Goal: Task Accomplishment & Management: Use online tool/utility

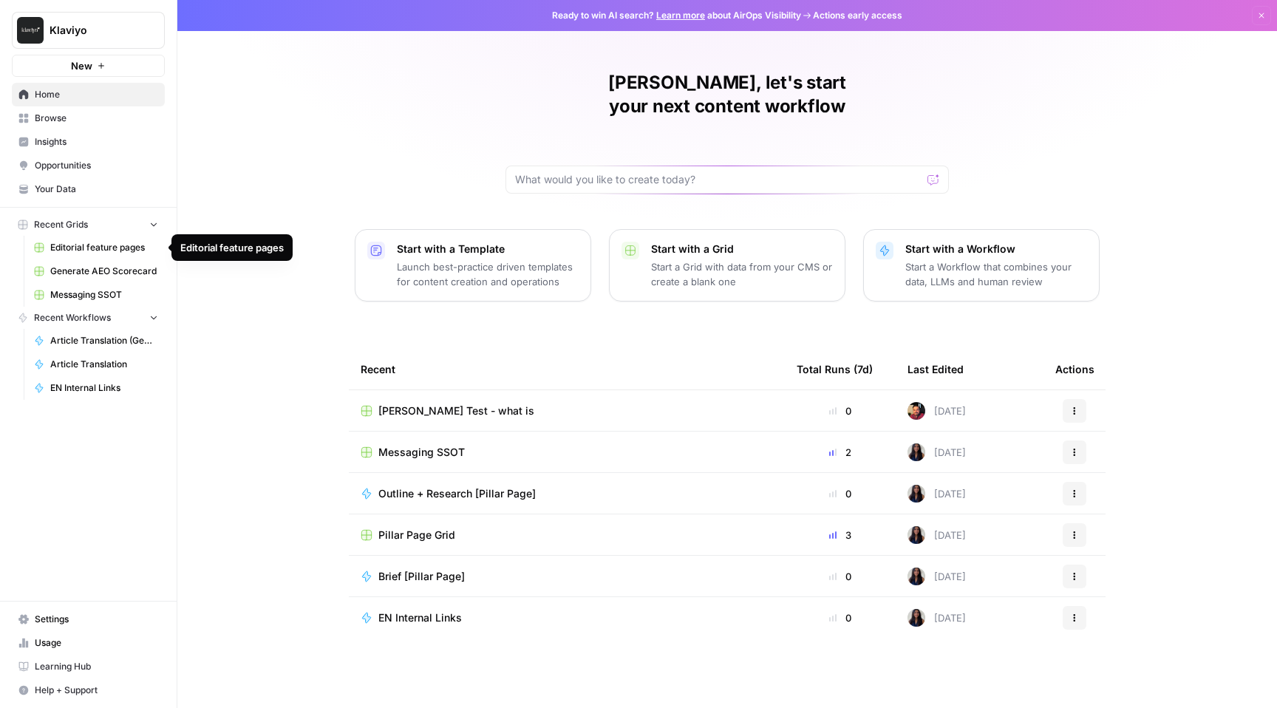
click at [111, 251] on span "Editorial feature pages" at bounding box center [104, 247] width 108 height 13
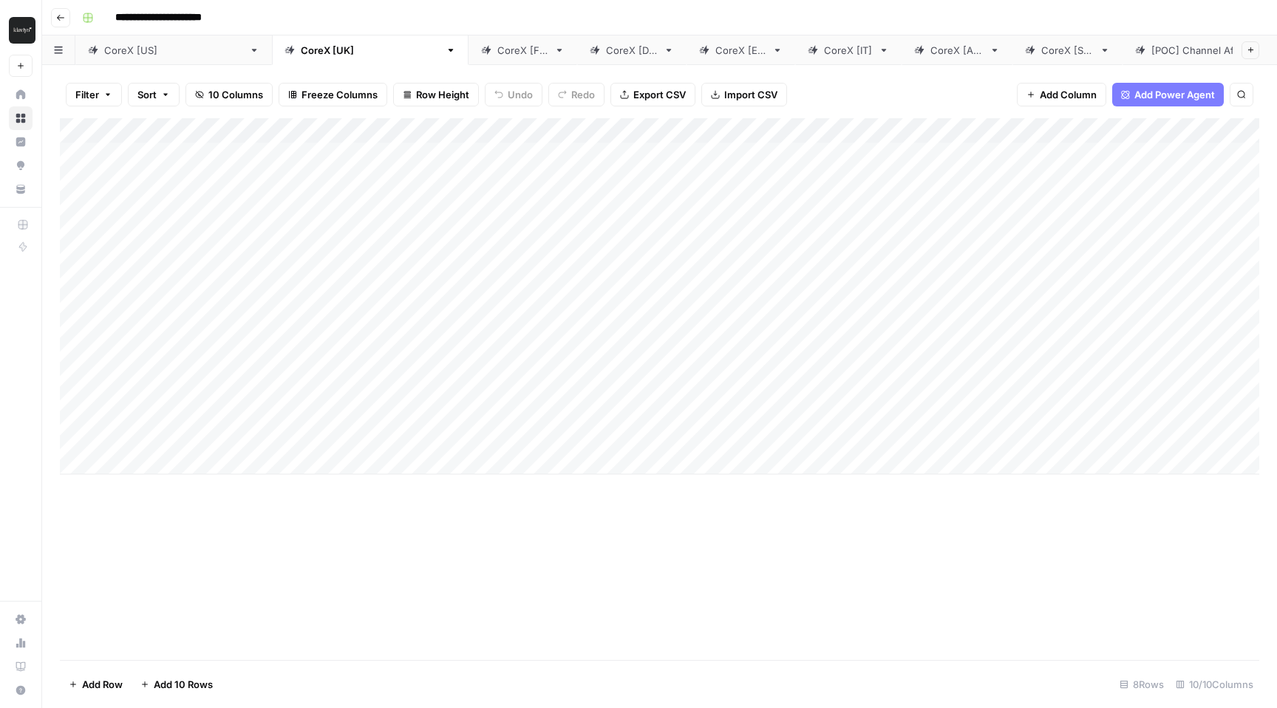
click at [115, 50] on div "CoreX [[GEOGRAPHIC_DATA]]" at bounding box center [173, 50] width 139 height 15
click at [934, 125] on div "Add Column" at bounding box center [660, 354] width 1200 height 472
click at [939, 154] on div "Add Column" at bounding box center [660, 354] width 1200 height 472
click at [1070, 150] on div "Add Column" at bounding box center [660, 354] width 1200 height 472
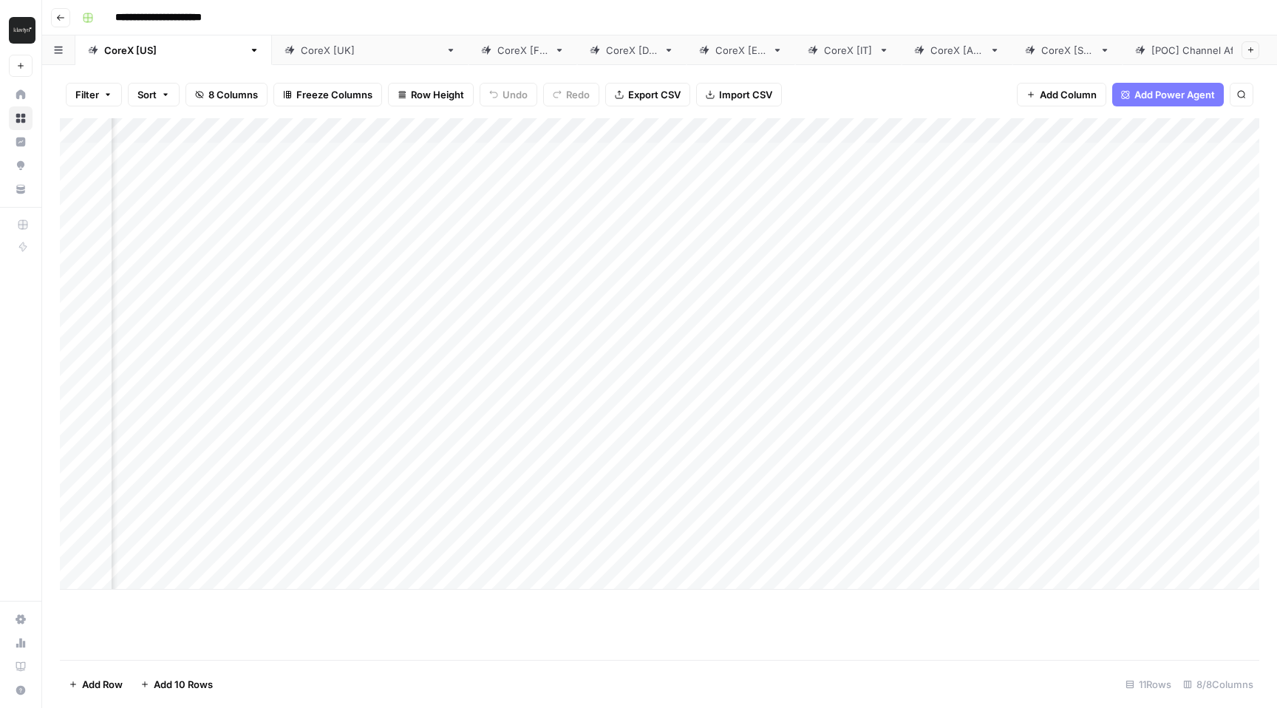
scroll to position [0, 0]
click at [301, 52] on div "CoreX [[GEOGRAPHIC_DATA]]" at bounding box center [370, 50] width 139 height 15
click at [497, 50] on div "CoreX [FR]" at bounding box center [522, 50] width 51 height 15
click at [606, 47] on div "CoreX [DE]" at bounding box center [632, 50] width 52 height 15
click at [497, 52] on div "CoreX [FR]" at bounding box center [522, 50] width 51 height 15
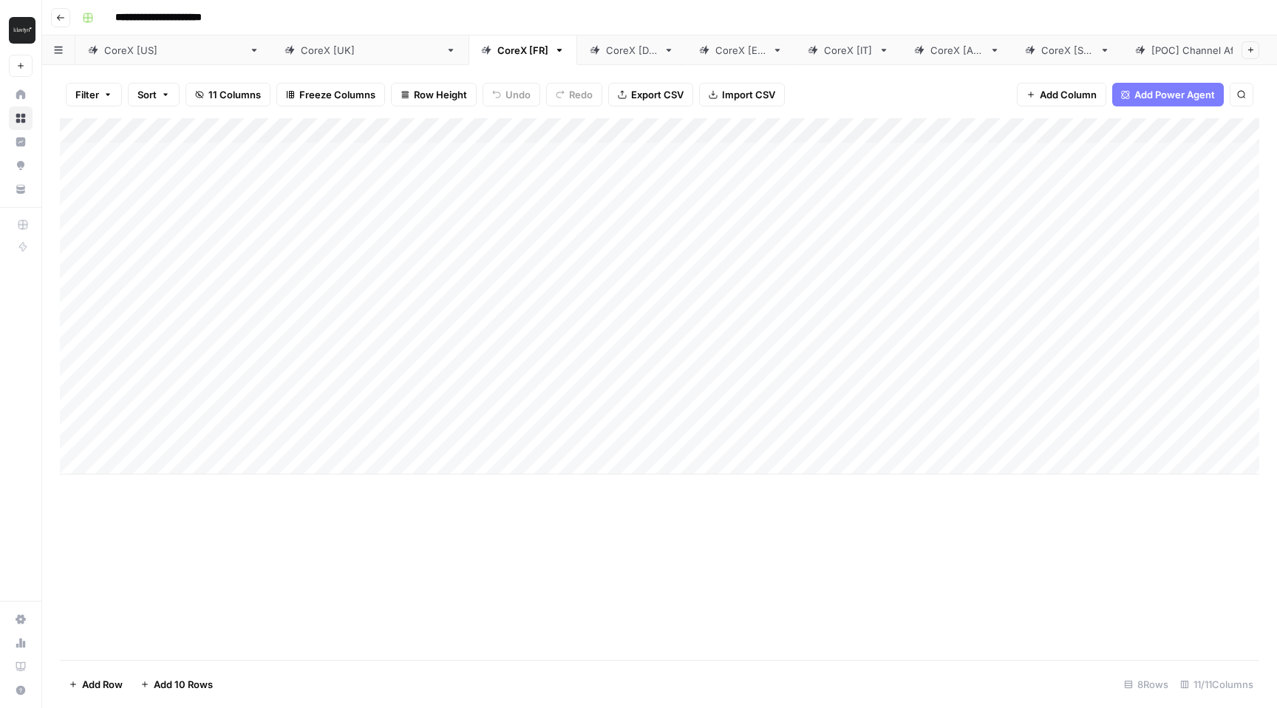
click at [64, 20] on icon "button" at bounding box center [60, 17] width 9 height 9
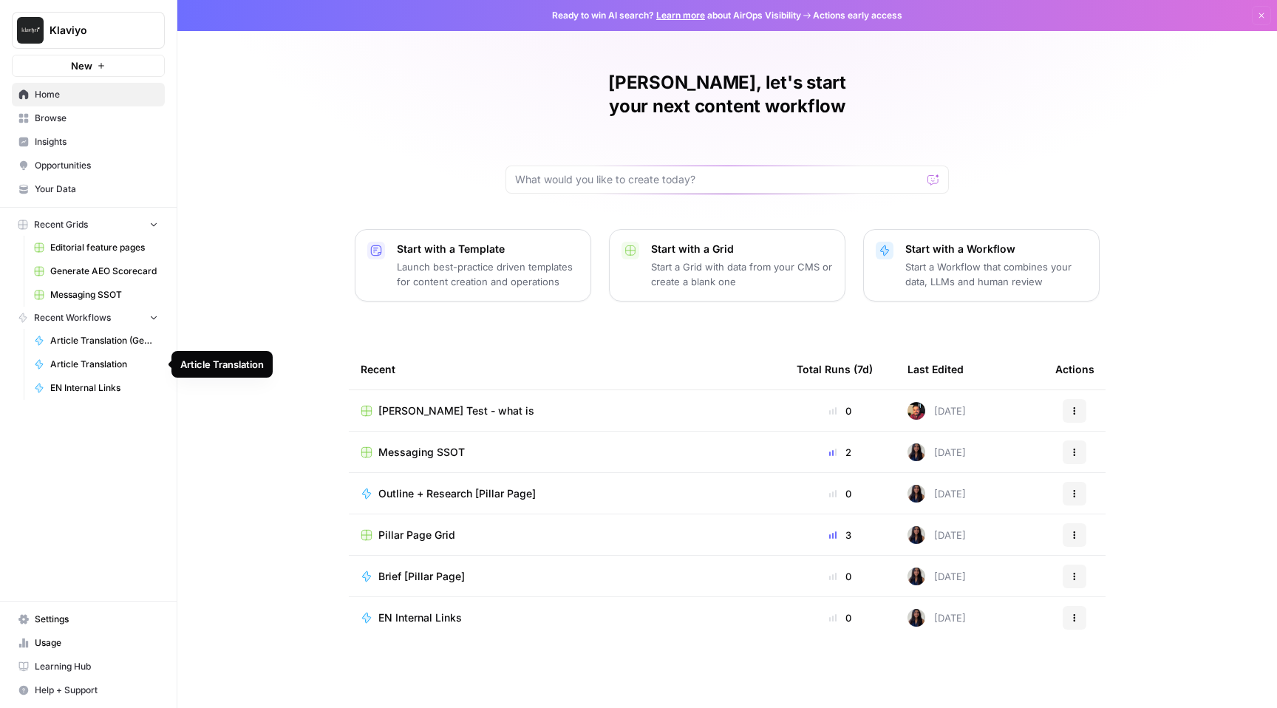
click at [104, 363] on span "Article Translation" at bounding box center [104, 364] width 108 height 13
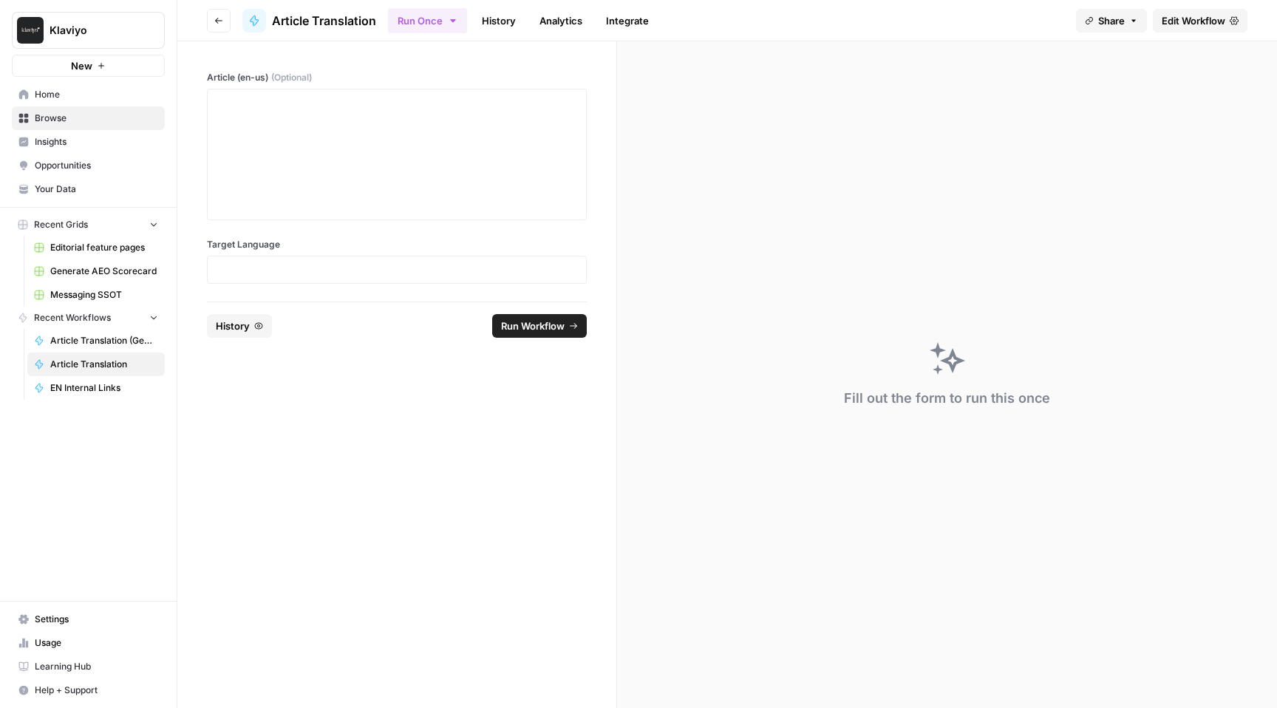
click at [69, 189] on span "Your Data" at bounding box center [96, 189] width 123 height 13
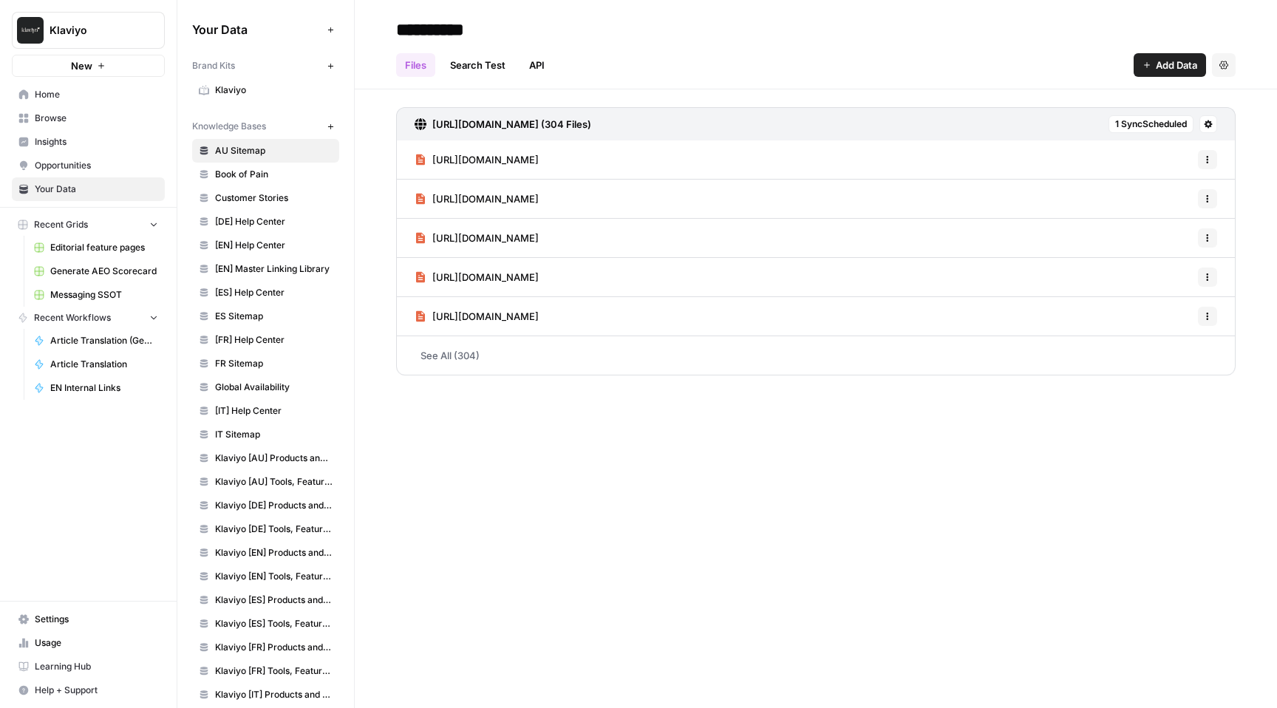
click at [59, 136] on span "Insights" at bounding box center [96, 141] width 123 height 13
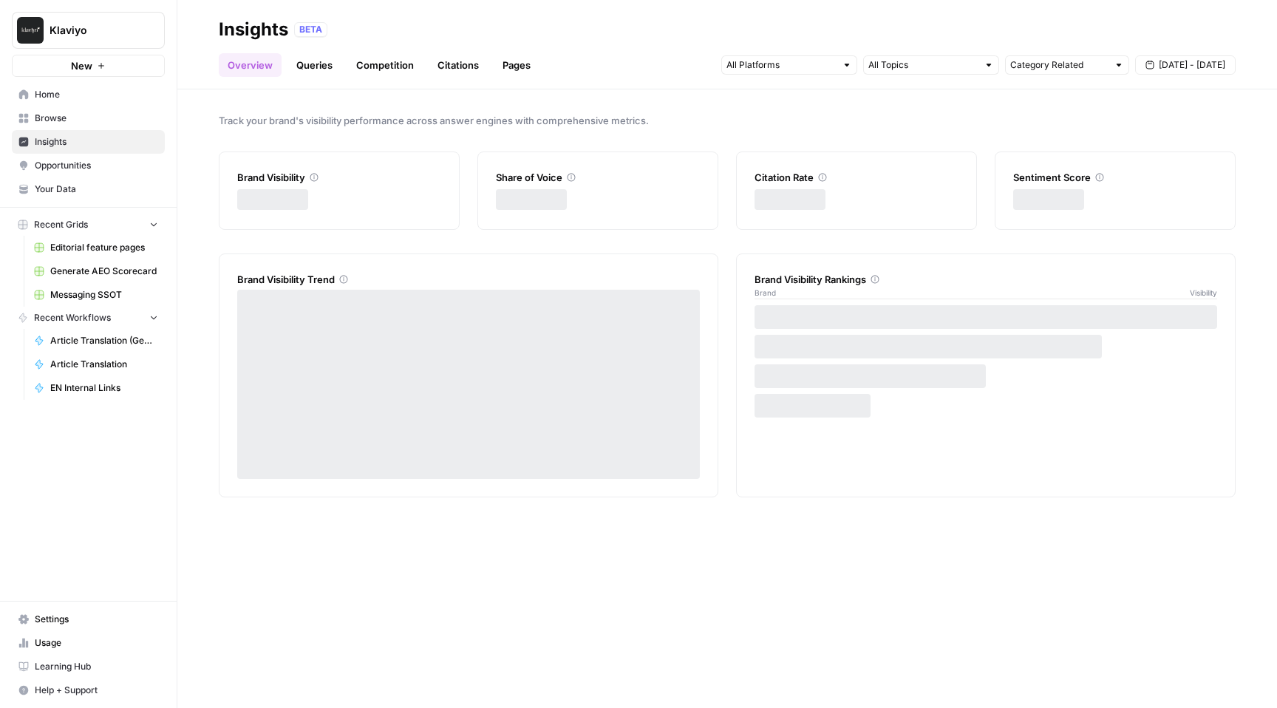
click at [59, 160] on span "Opportunities" at bounding box center [96, 165] width 123 height 13
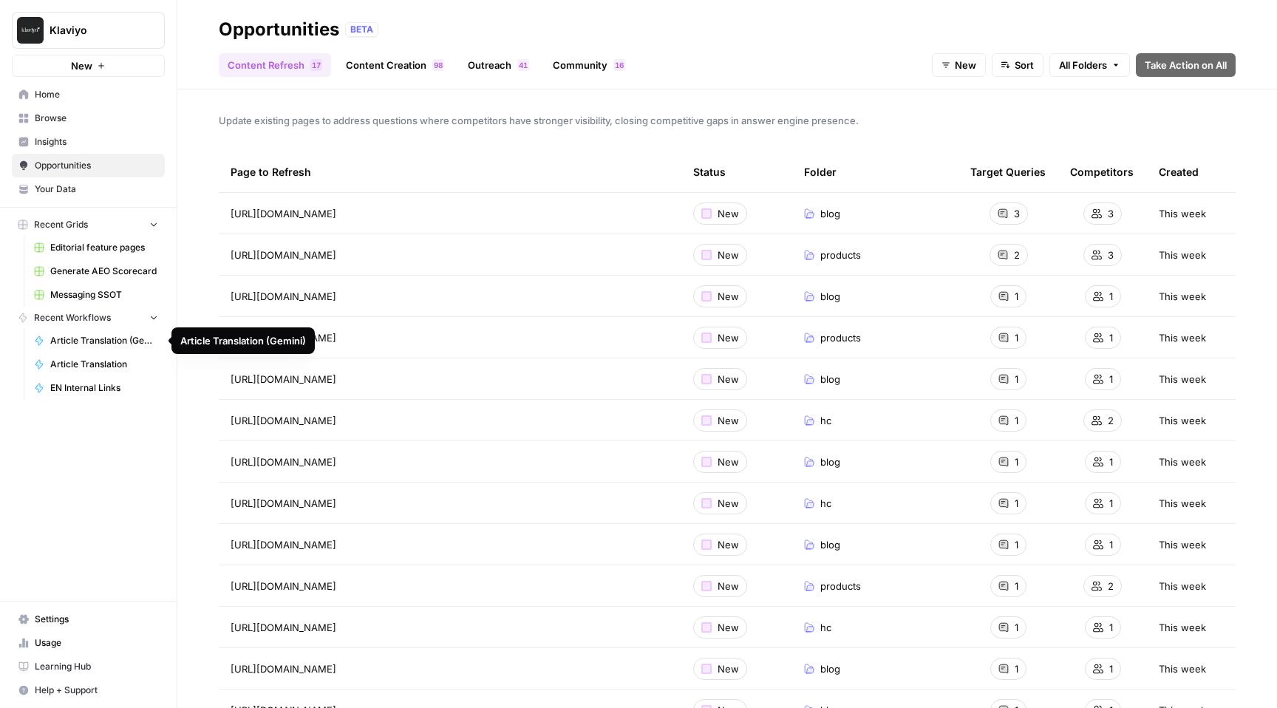
click at [103, 334] on span "Article Translation (Gemini)" at bounding box center [104, 340] width 108 height 13
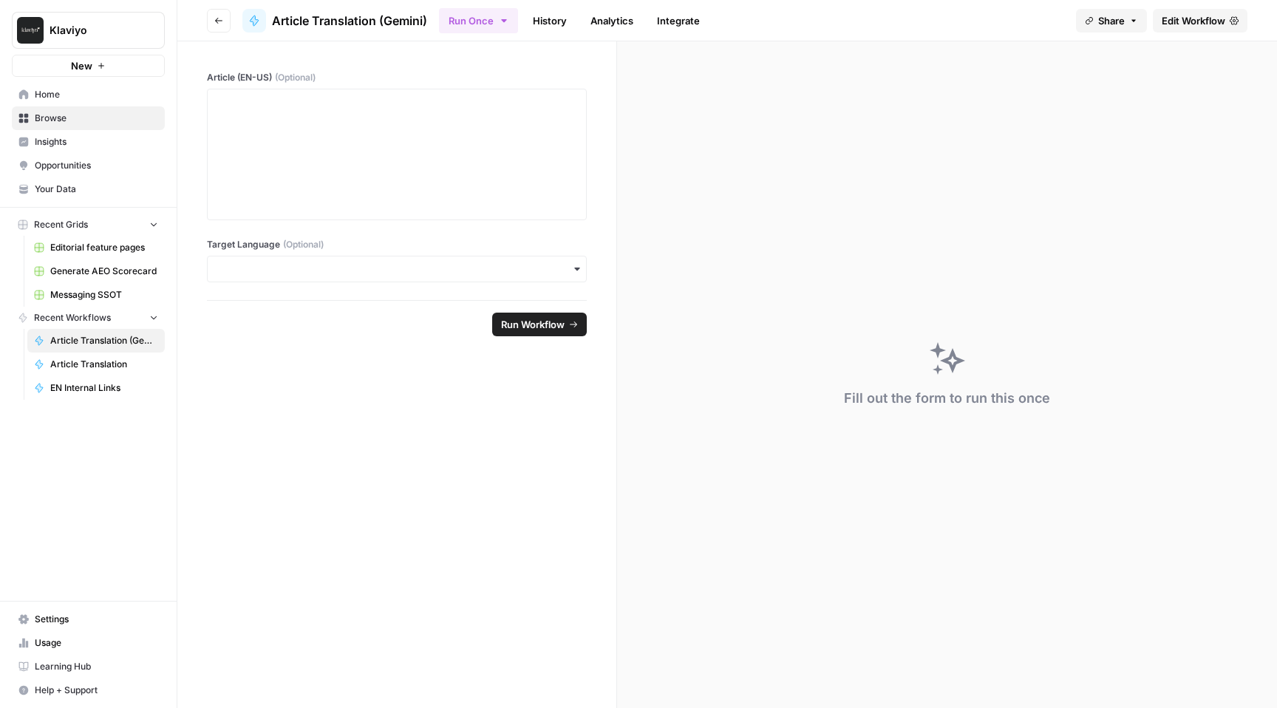
click at [99, 366] on span "Article Translation" at bounding box center [104, 364] width 108 height 13
click at [78, 269] on span "Generate AEO Scorecard" at bounding box center [104, 271] width 108 height 13
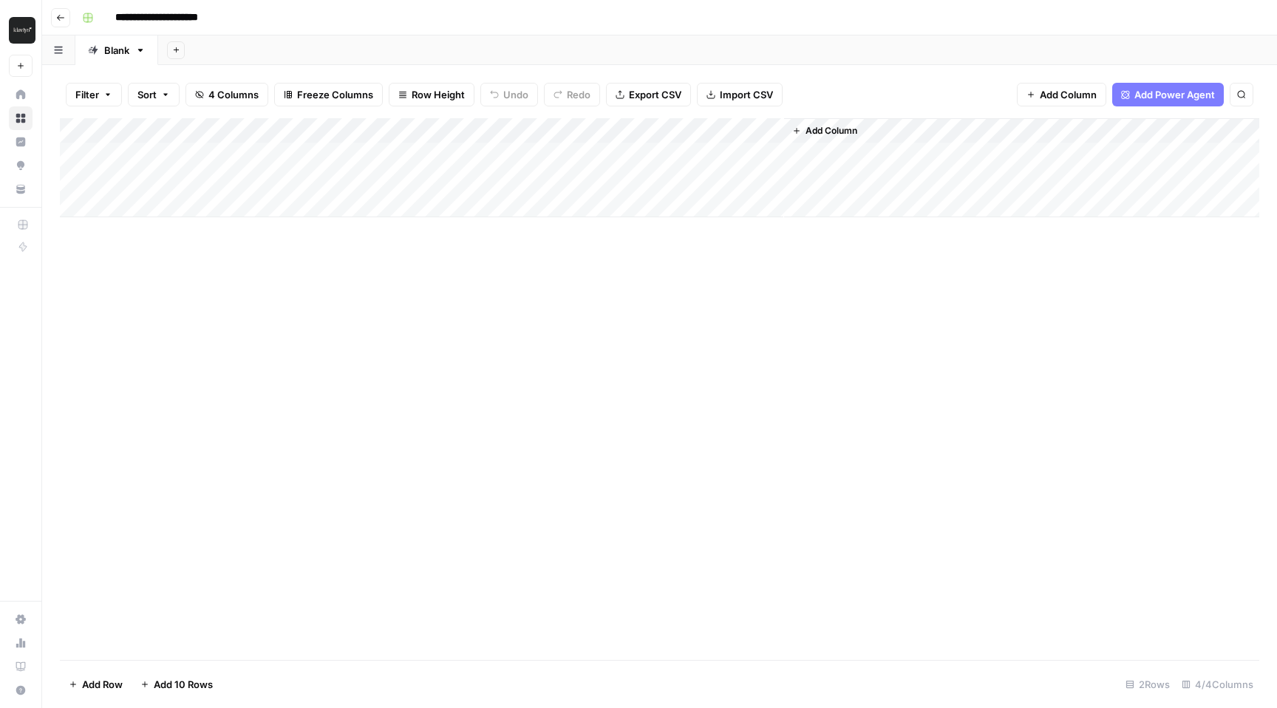
click at [50, 10] on header "**********" at bounding box center [659, 17] width 1235 height 35
click at [58, 12] on button "Go back" at bounding box center [60, 17] width 19 height 19
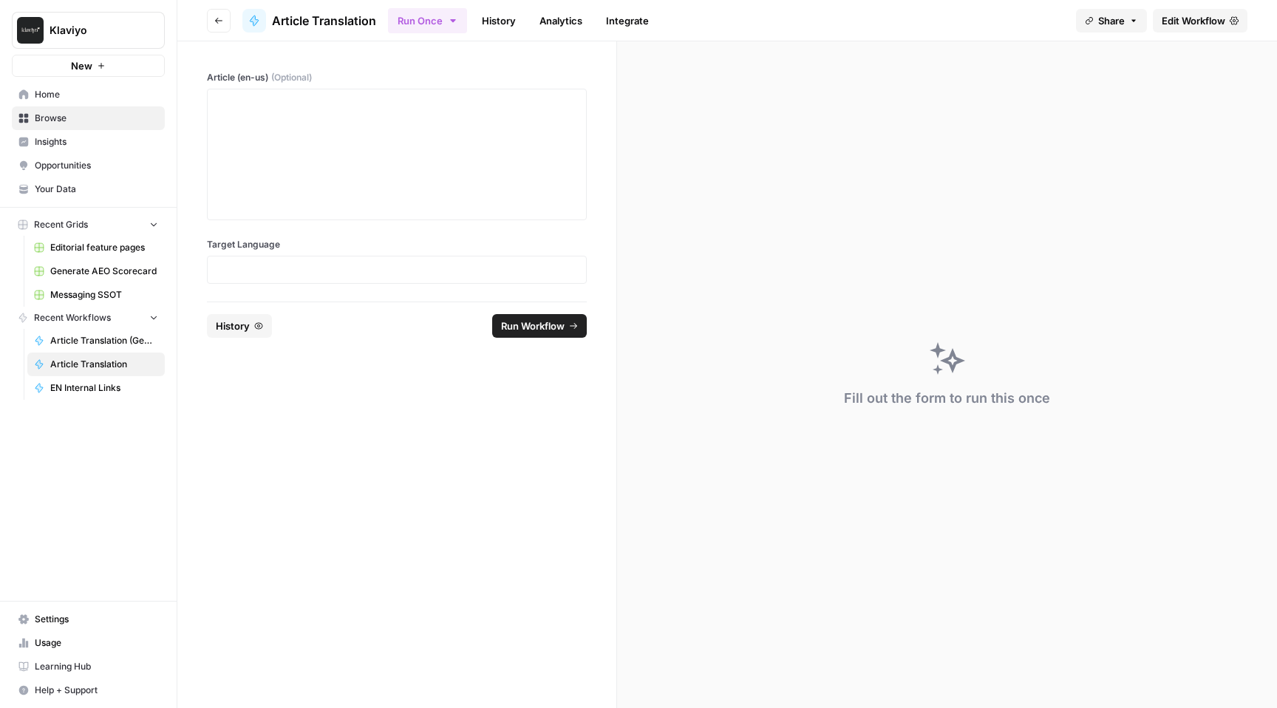
click at [104, 242] on span "Editorial feature pages" at bounding box center [104, 247] width 108 height 13
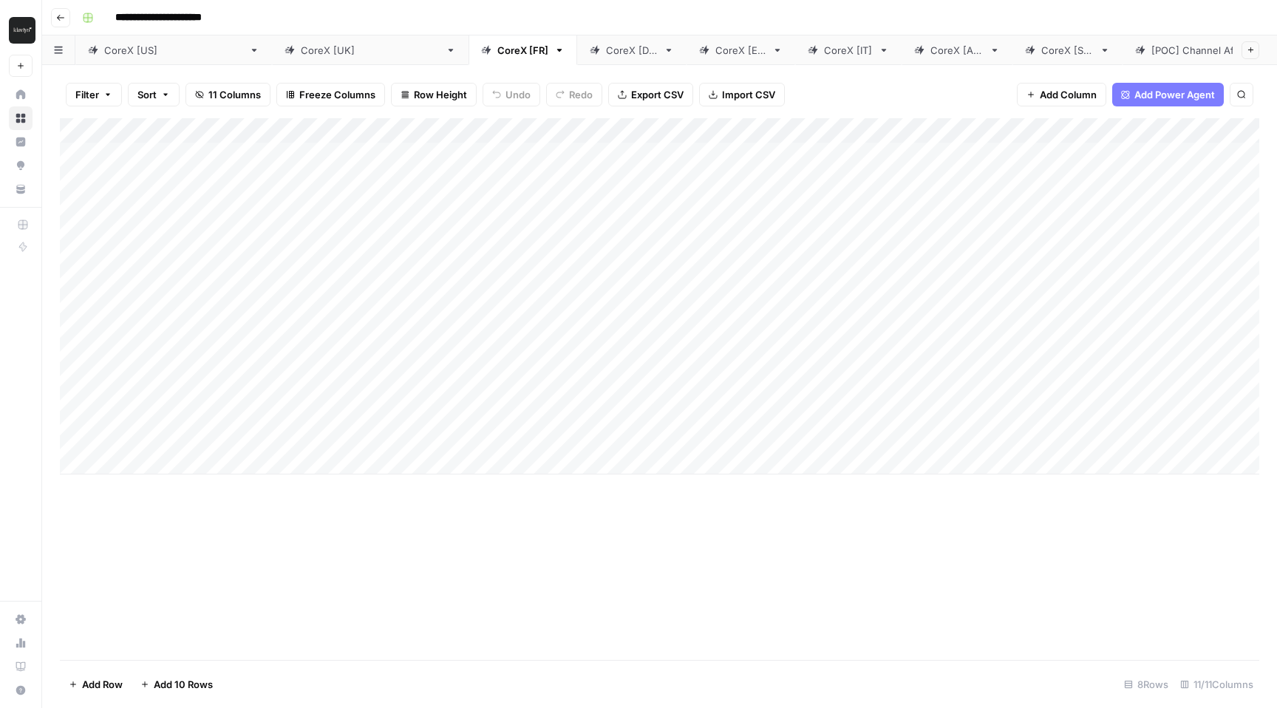
click at [766, 152] on div "Add Column" at bounding box center [660, 296] width 1200 height 356
click at [839, 154] on div "Add Column" at bounding box center [660, 296] width 1200 height 356
click at [536, 154] on div "Add Column" at bounding box center [660, 296] width 1200 height 356
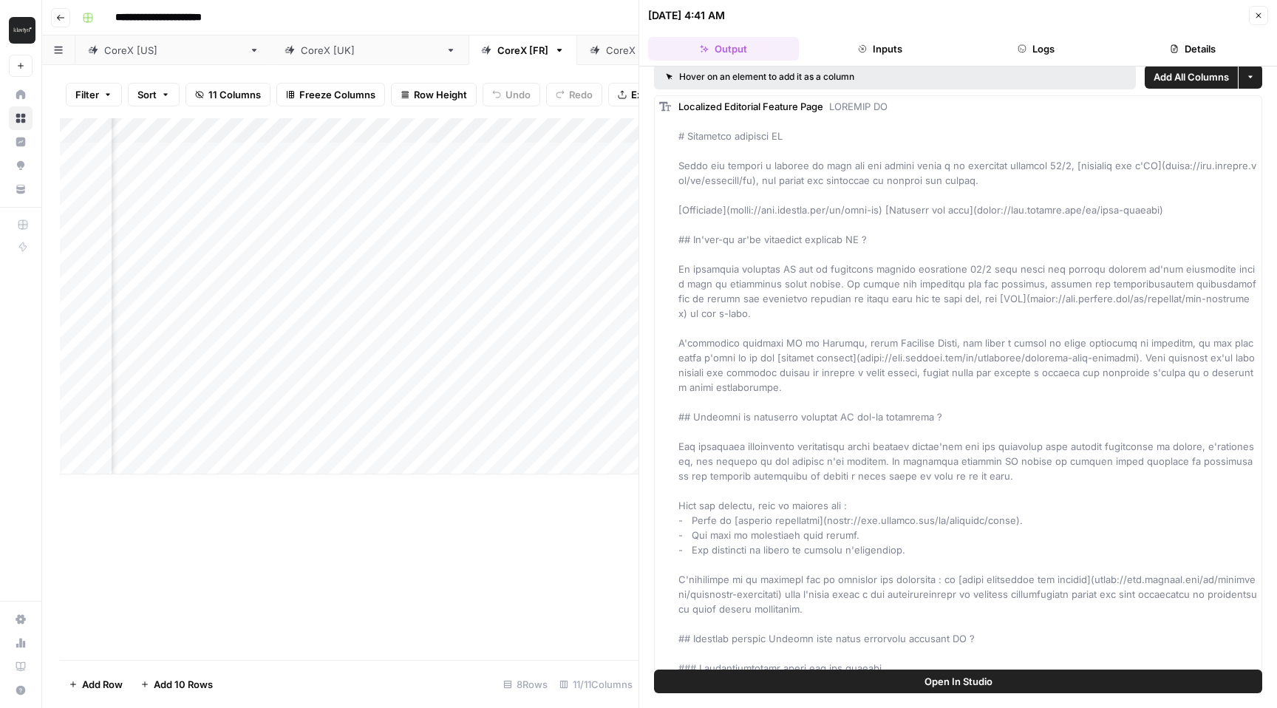
scroll to position [0, 1259]
click at [469, 154] on div "Add Column" at bounding box center [349, 296] width 579 height 356
click at [134, 55] on div "CoreX [[GEOGRAPHIC_DATA]]" at bounding box center [173, 50] width 139 height 15
